Goal: Information Seeking & Learning: Learn about a topic

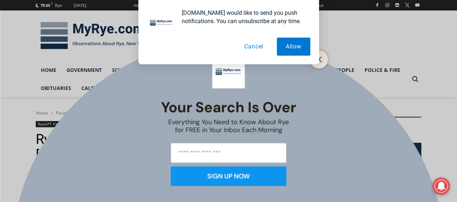
click at [252, 44] on button "Cancel" at bounding box center [253, 47] width 37 height 18
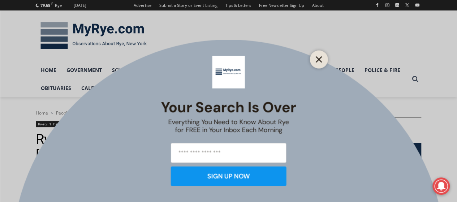
click at [321, 59] on icon "Close" at bounding box center [318, 59] width 6 height 6
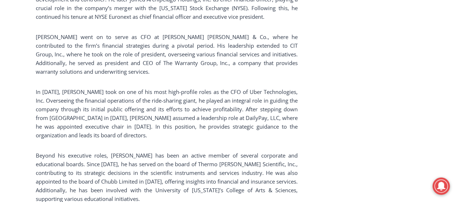
scroll to position [949, 0]
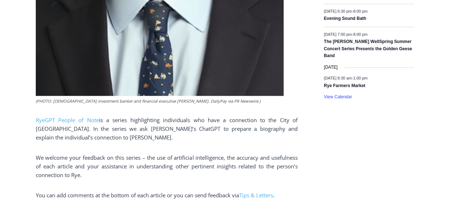
scroll to position [463, 0]
click at [277, 125] on p "RyeGPT People of Note is a series highlighting individuals who have a connectio…" at bounding box center [167, 129] width 262 height 26
